Goal: Task Accomplishment & Management: Use online tool/utility

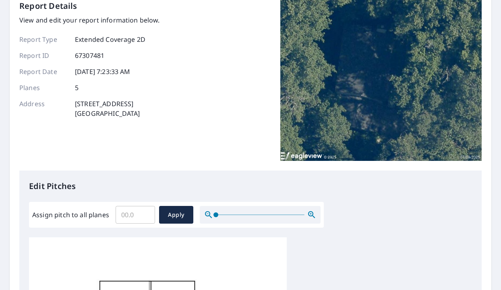
scroll to position [33, 0]
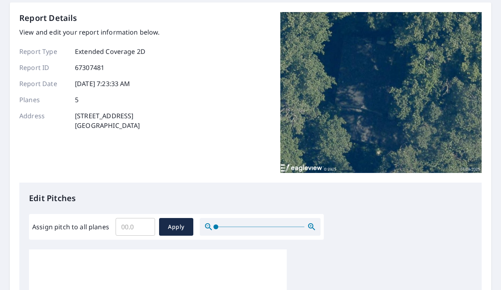
click at [132, 233] on input "Assign pitch to all planes" at bounding box center [135, 227] width 39 height 23
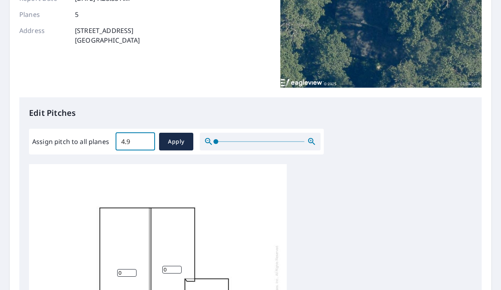
type input "5"
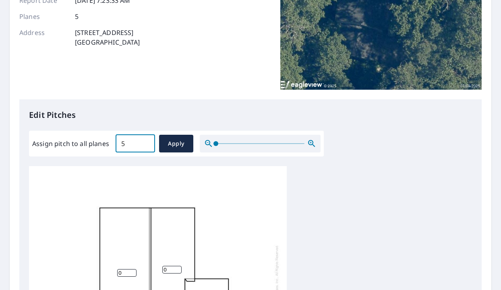
scroll to position [2, 0]
click at [174, 141] on span "Apply" at bounding box center [175, 144] width 21 height 10
type input "5"
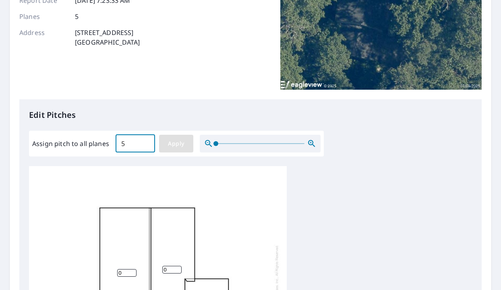
type input "5"
click at [173, 147] on span "Apply" at bounding box center [175, 144] width 21 height 10
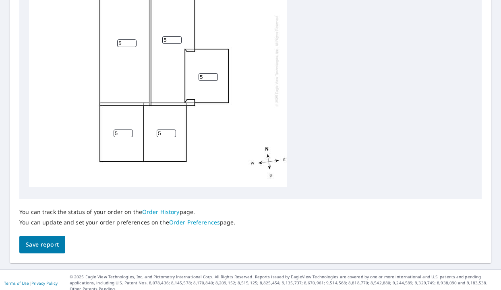
scroll to position [0, 0]
click at [35, 246] on span "Save report" at bounding box center [42, 245] width 33 height 10
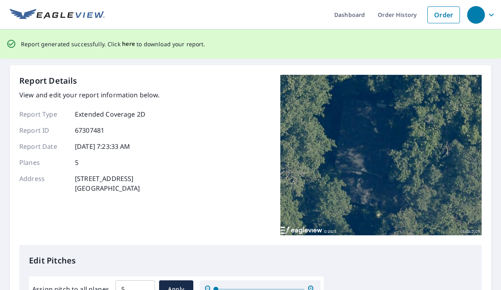
click at [127, 42] on span "here" at bounding box center [128, 44] width 13 height 10
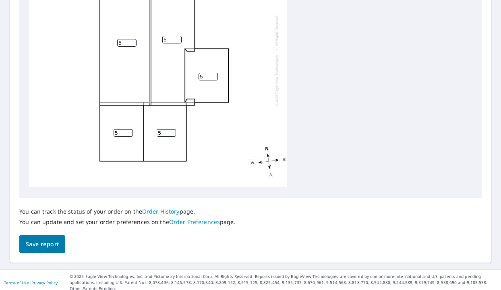
scroll to position [347, 0]
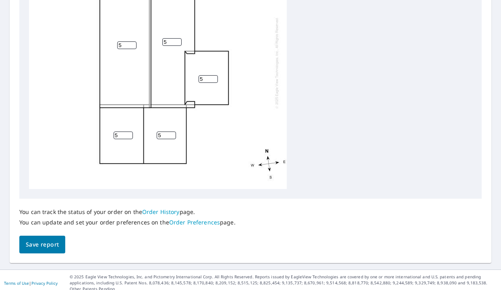
click at [48, 242] on span "Save report" at bounding box center [42, 245] width 33 height 10
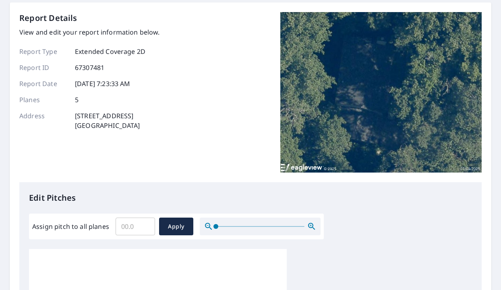
scroll to position [61, 0]
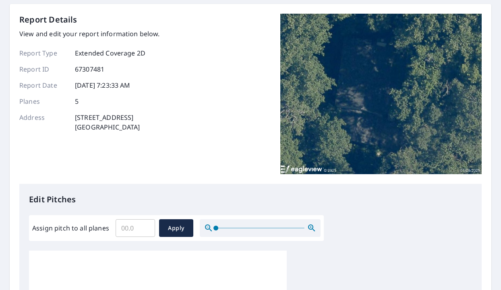
click at [131, 226] on input "Assign pitch to all planes" at bounding box center [135, 228] width 39 height 23
type input "6"
click at [173, 229] on span "Apply" at bounding box center [175, 228] width 21 height 10
type input "6"
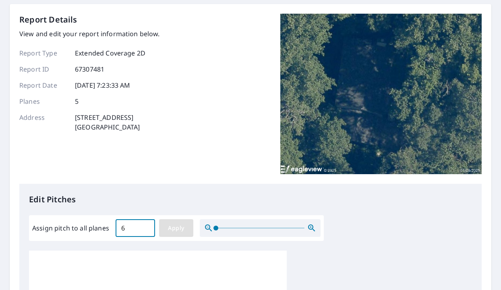
type input "6"
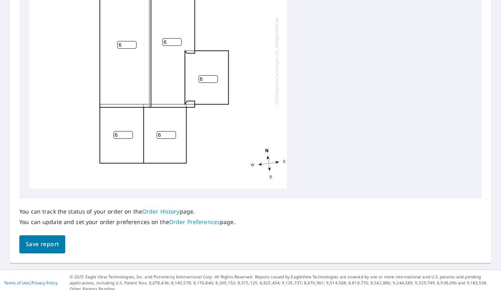
scroll to position [376, 0]
click at [39, 244] on span "Save report" at bounding box center [42, 245] width 33 height 10
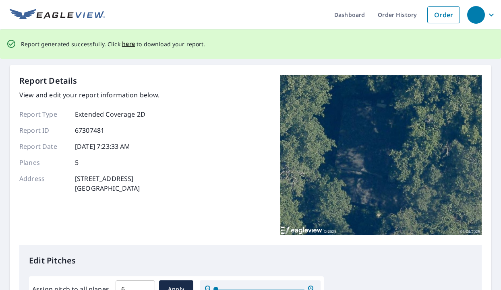
scroll to position [0, 0]
click at [126, 42] on span "here" at bounding box center [128, 44] width 13 height 10
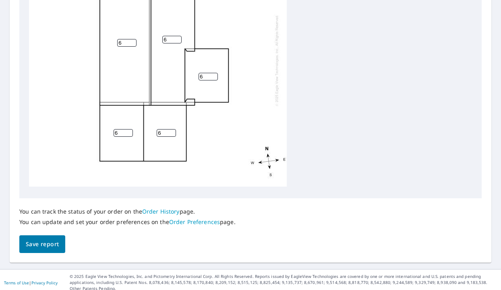
scroll to position [2, 0]
click at [31, 249] on span "Save report" at bounding box center [42, 245] width 33 height 10
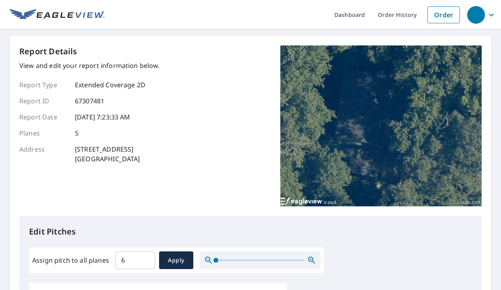
scroll to position [0, 0]
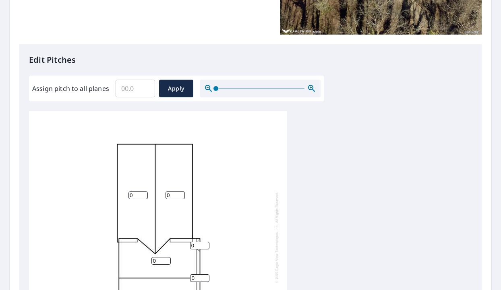
scroll to position [177, 0]
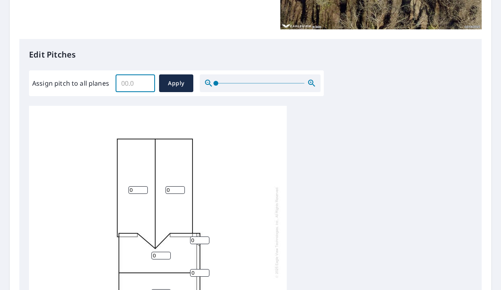
click at [134, 90] on input "Assign pitch to all planes" at bounding box center [135, 83] width 39 height 23
type input "7"
click at [174, 83] on span "Apply" at bounding box center [175, 83] width 21 height 10
type input "7"
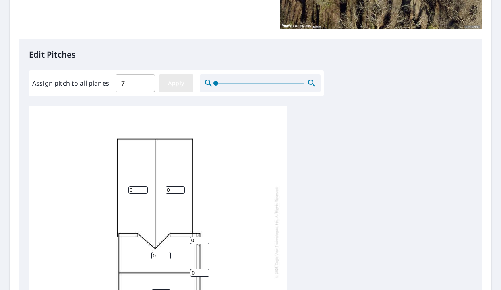
type input "7"
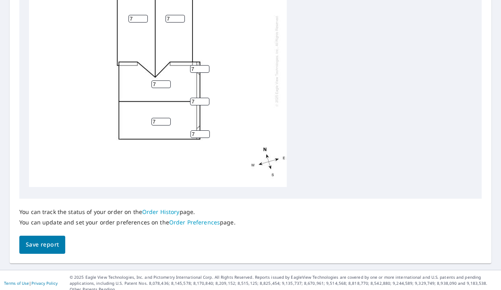
scroll to position [0, 0]
click at [33, 242] on span "Save report" at bounding box center [42, 245] width 33 height 10
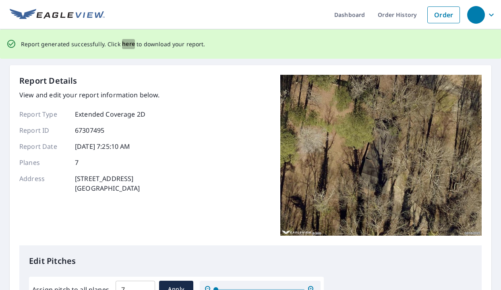
click at [126, 47] on span "here" at bounding box center [128, 44] width 13 height 10
